Goal: Find specific page/section

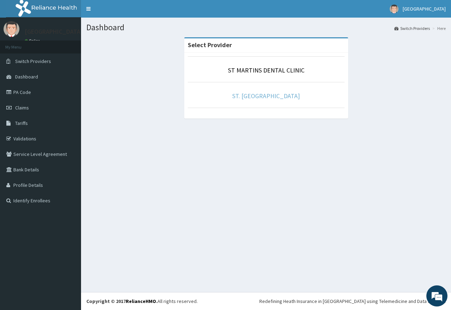
click at [270, 98] on link "ST. [GEOGRAPHIC_DATA]" at bounding box center [266, 96] width 68 height 8
